Goal: Entertainment & Leisure: Consume media (video, audio)

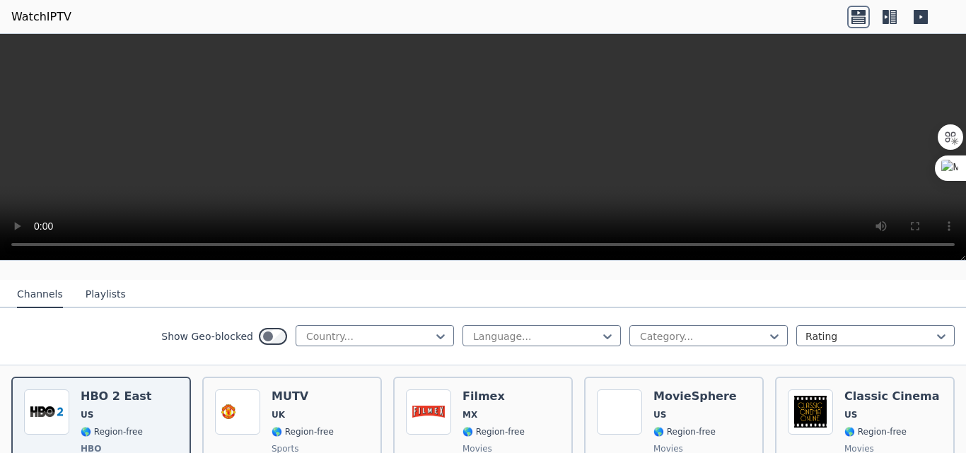
scroll to position [141, 0]
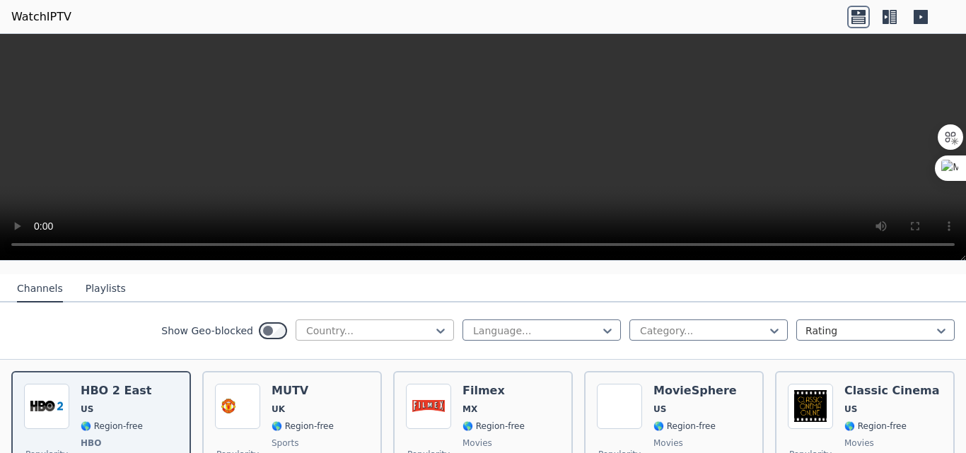
click at [340, 324] on div at bounding box center [369, 331] width 129 height 14
type input "***"
click at [310, 349] on div "[GEOGRAPHIC_DATA]" at bounding box center [375, 361] width 158 height 25
click at [474, 324] on div at bounding box center [536, 331] width 129 height 14
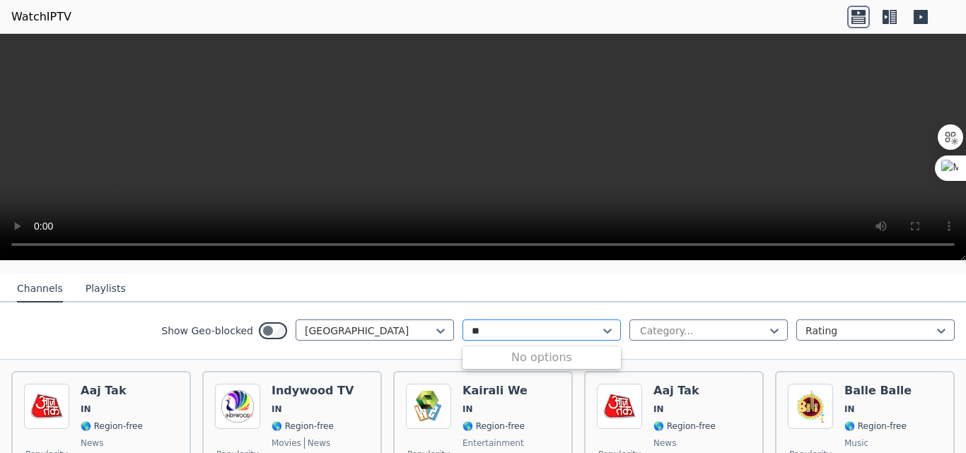
type input "*"
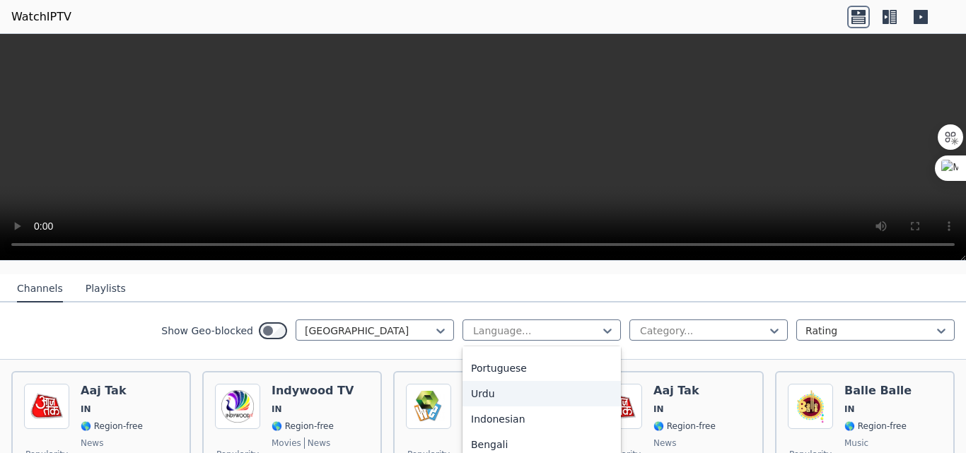
scroll to position [212, 0]
click at [100, 318] on div "Show Geo-blocked India Language... Category... Rating" at bounding box center [483, 331] width 966 height 57
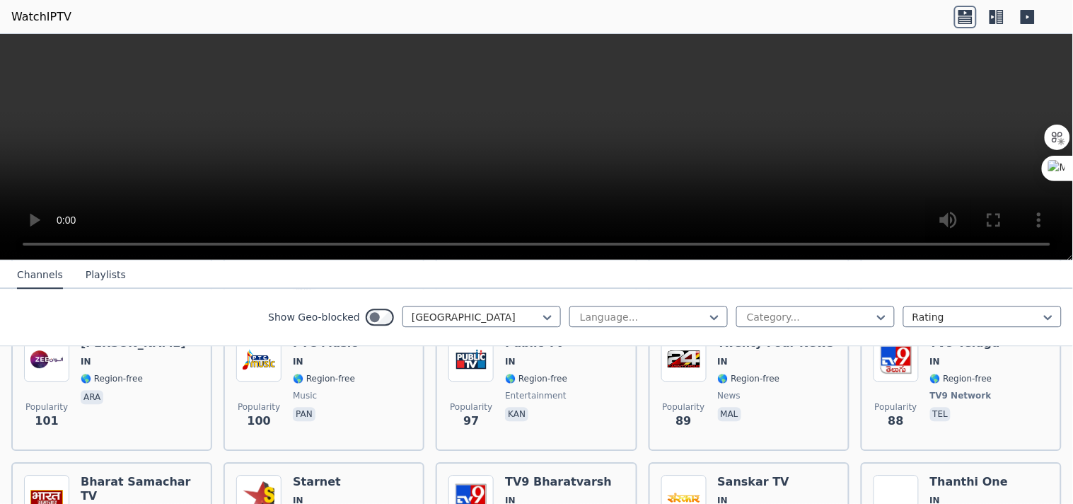
scroll to position [1007, 0]
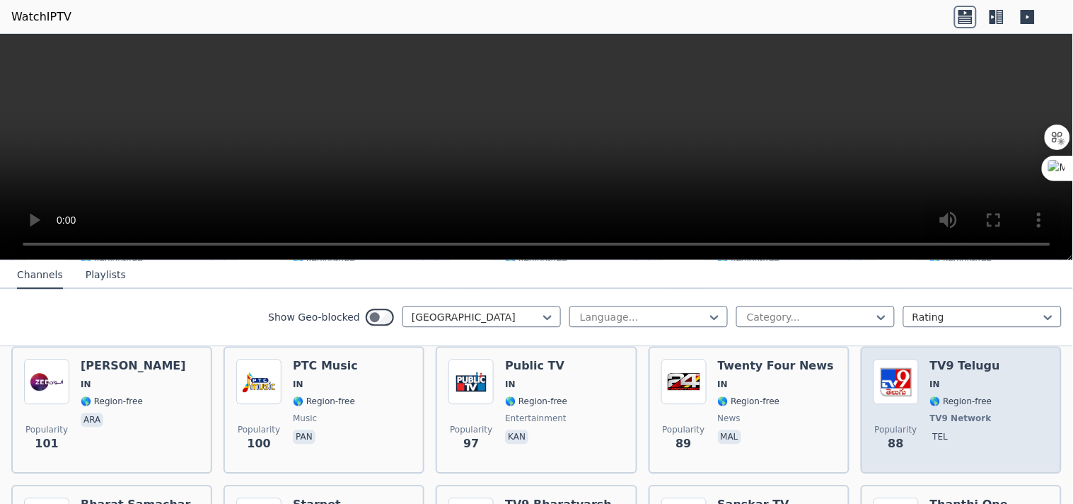
click at [966, 390] on div "Popularity 88 TV9 Telugu IN 🌎 Region-free TV9 Network tel" at bounding box center [961, 410] width 175 height 102
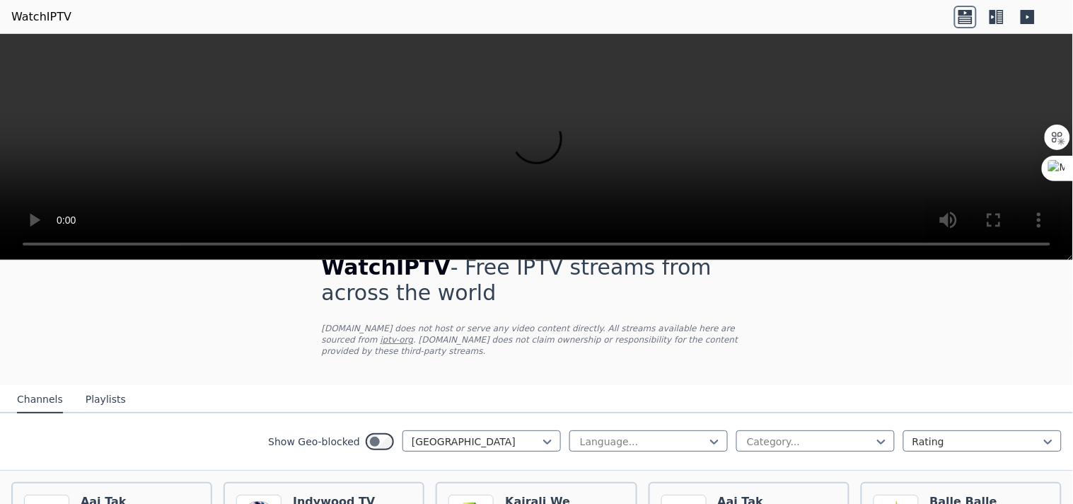
scroll to position [0, 0]
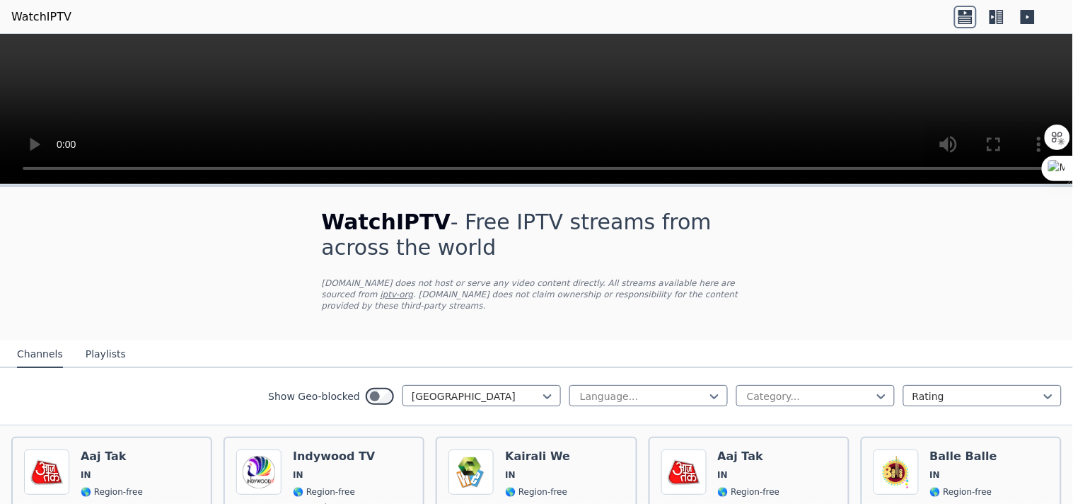
click at [560, 76] on video at bounding box center [536, 109] width 1073 height 151
